Goal: Task Accomplishment & Management: Manage account settings

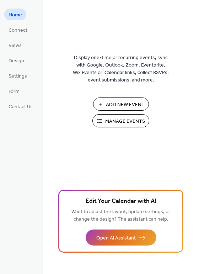
click at [120, 123] on span "Manage Events" at bounding box center [125, 121] width 40 height 7
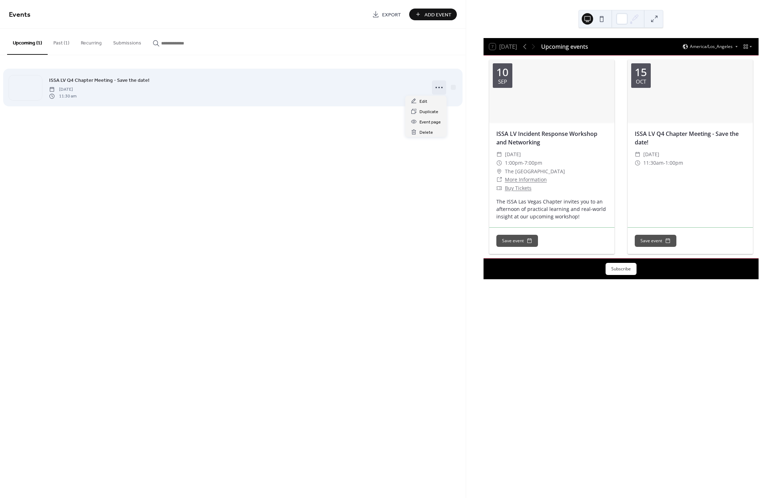
click at [437, 86] on icon at bounding box center [438, 87] width 11 height 11
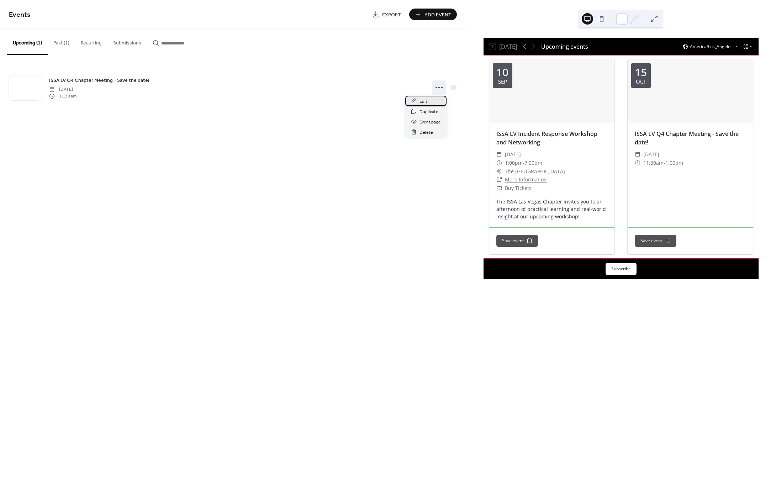
click at [423, 101] on span "Edit" at bounding box center [424, 101] width 8 height 7
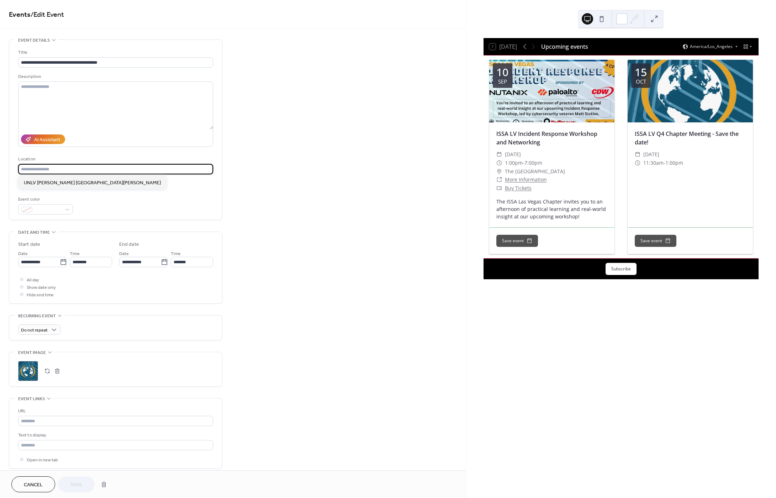
click at [81, 169] on input "text" at bounding box center [115, 169] width 195 height 10
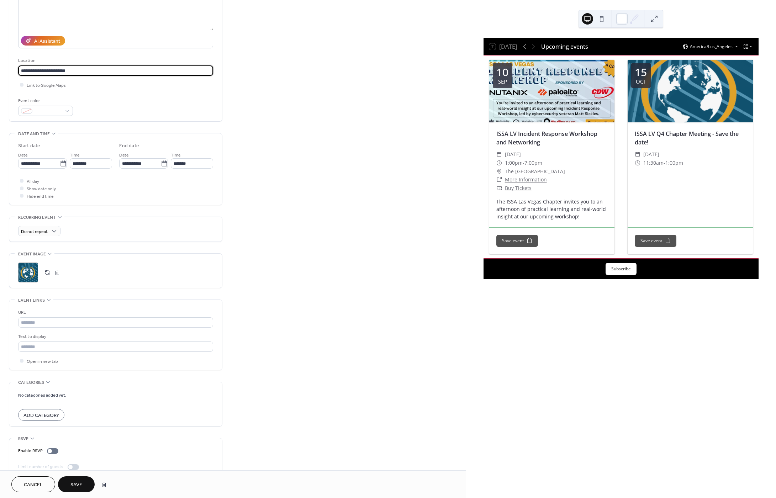
scroll to position [73, 0]
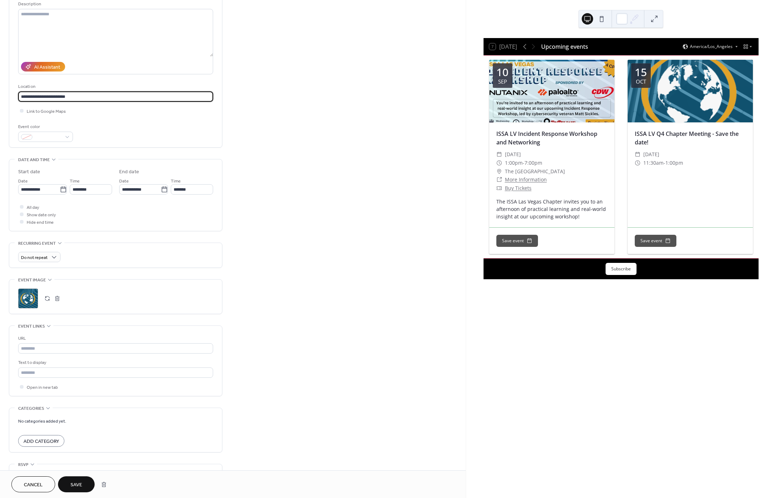
type input "**********"
click at [74, 486] on span "Save" at bounding box center [76, 484] width 12 height 7
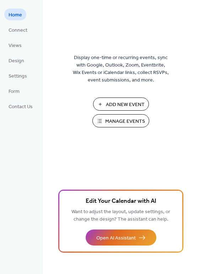
click at [119, 125] on span "Manage Events" at bounding box center [125, 121] width 40 height 7
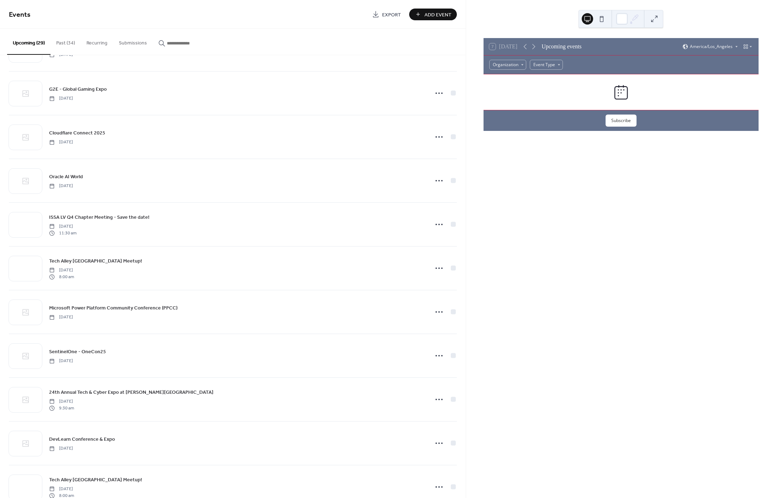
scroll to position [569, 0]
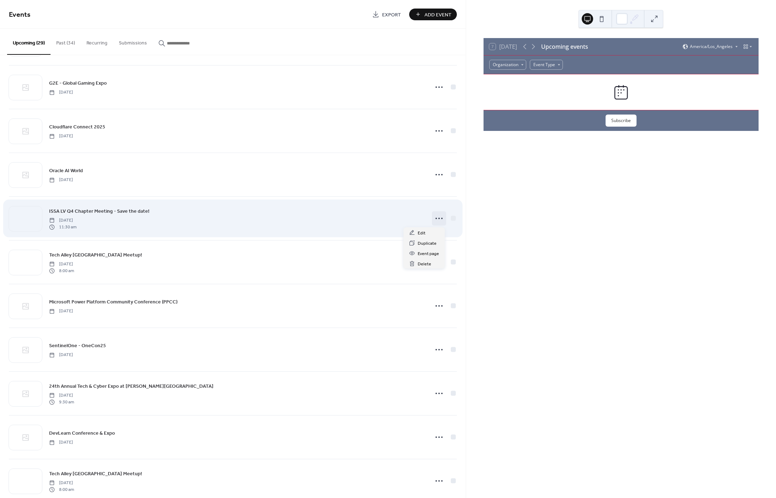
click at [436, 221] on icon at bounding box center [438, 218] width 11 height 11
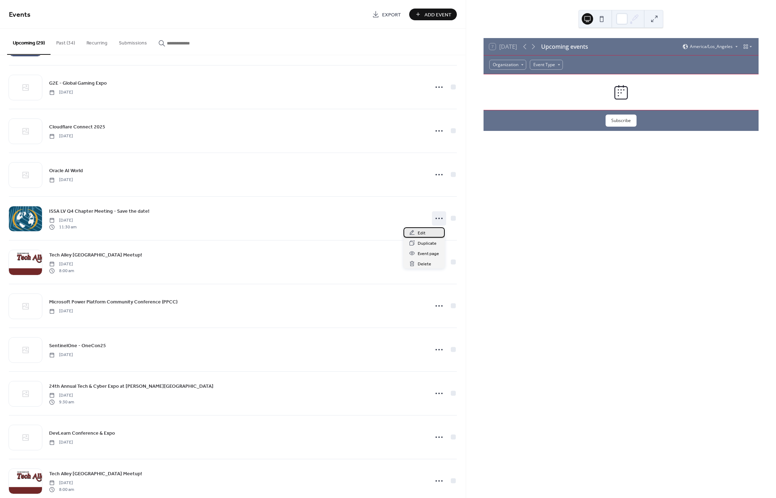
click at [427, 232] on div "Edit" at bounding box center [424, 232] width 41 height 10
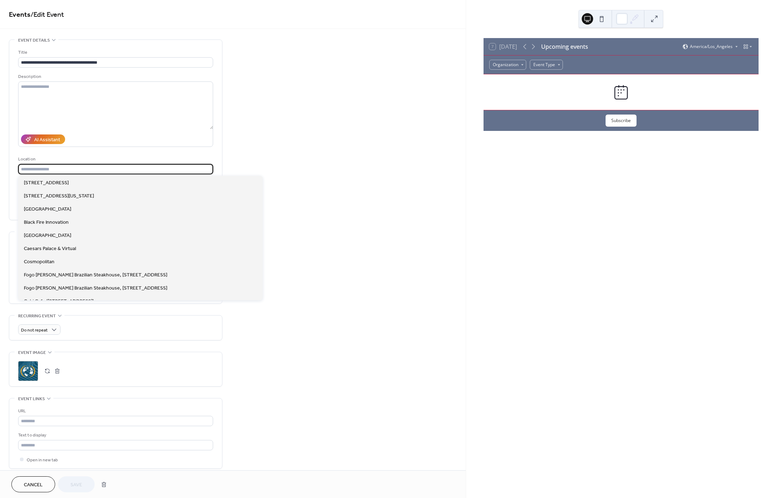
click at [65, 172] on input "text" at bounding box center [115, 169] width 195 height 10
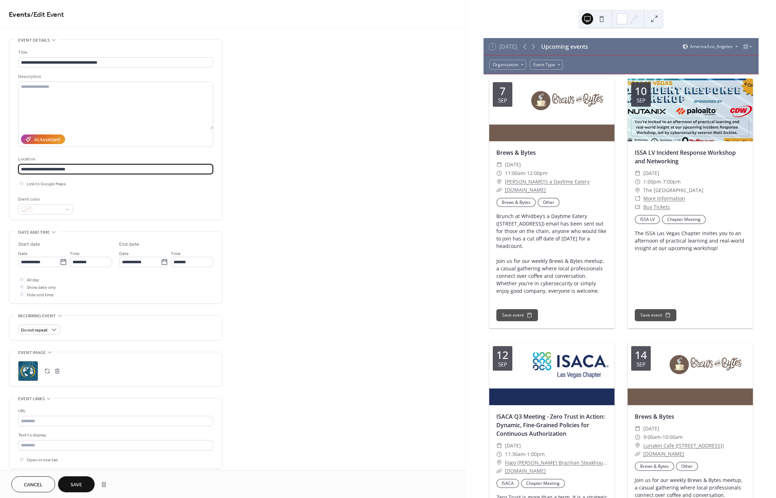
type input "**********"
click at [79, 487] on span "Save" at bounding box center [76, 484] width 12 height 7
